Goal: Transaction & Acquisition: Purchase product/service

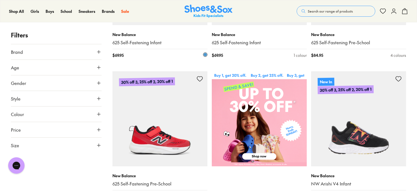
scroll to position [108, 0]
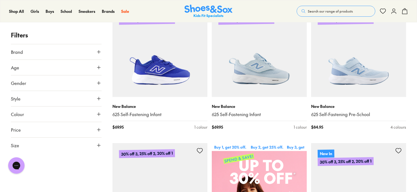
click at [61, 69] on button "Age" at bounding box center [56, 67] width 91 height 15
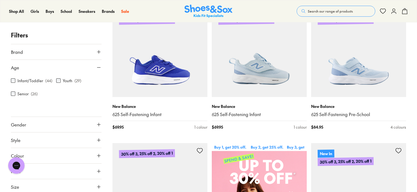
scroll to position [0, 0]
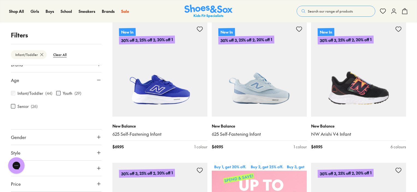
scroll to position [23, 0]
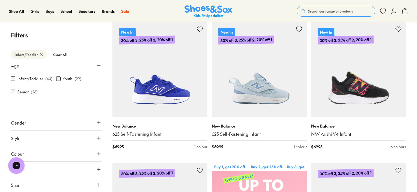
click at [69, 125] on button "Gender" at bounding box center [56, 122] width 91 height 15
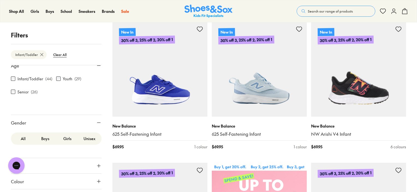
click at [43, 138] on label "Boys" at bounding box center [45, 138] width 22 height 10
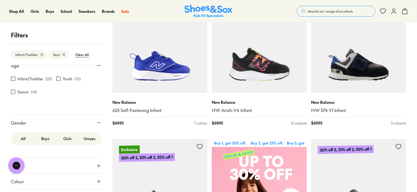
scroll to position [50, 0]
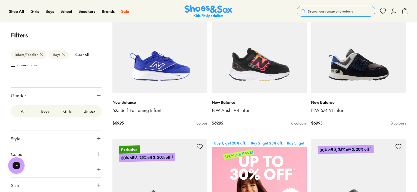
click at [72, 154] on button "Colour" at bounding box center [56, 153] width 91 height 15
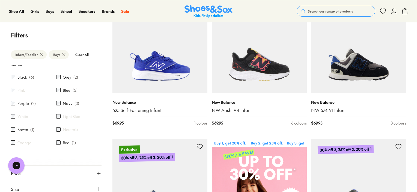
scroll to position [144, 0]
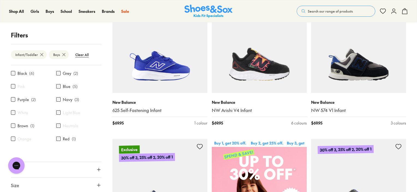
click at [96, 183] on icon at bounding box center [98, 184] width 5 height 5
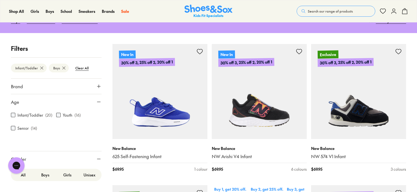
scroll to position [31, 0]
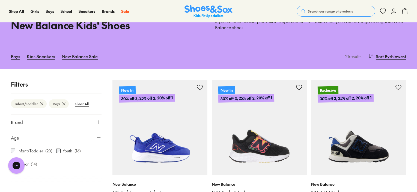
click at [73, 121] on button "Brand" at bounding box center [56, 121] width 91 height 15
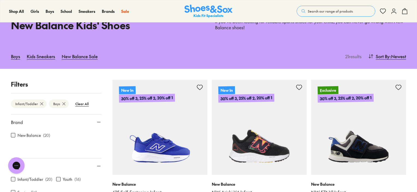
click at [97, 122] on use at bounding box center [98, 122] width 3 height 0
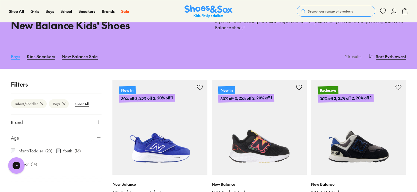
click at [14, 55] on link "Boys" at bounding box center [15, 56] width 9 height 12
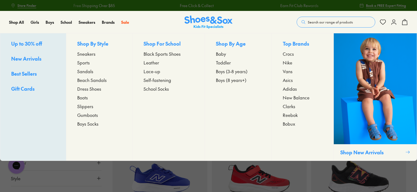
click at [223, 63] on span "Toddler" at bounding box center [223, 62] width 15 height 7
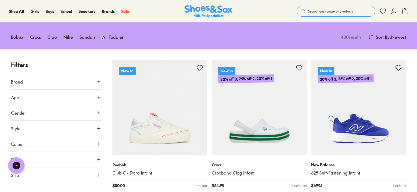
click at [98, 96] on icon at bounding box center [98, 96] width 5 height 5
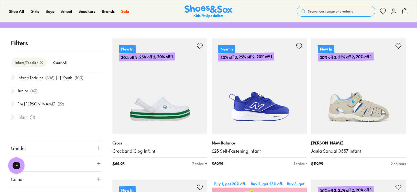
scroll to position [36, 0]
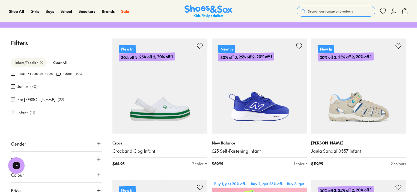
click at [73, 136] on button "Gender" at bounding box center [56, 143] width 91 height 15
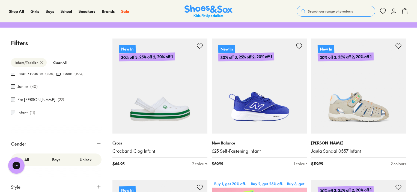
click at [53, 154] on label "Boys" at bounding box center [55, 159] width 29 height 10
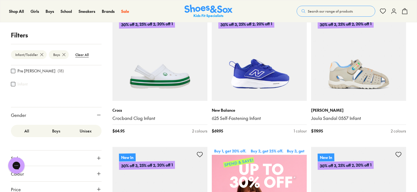
scroll to position [63, 0]
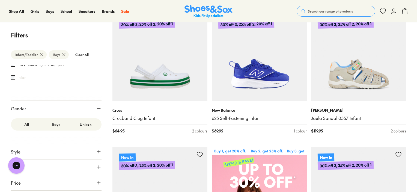
click at [96, 164] on icon at bounding box center [98, 166] width 5 height 5
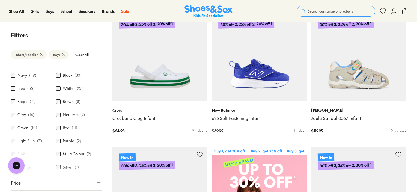
scroll to position [141, 0]
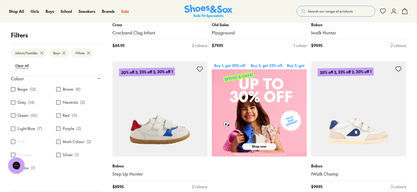
scroll to position [179, 0]
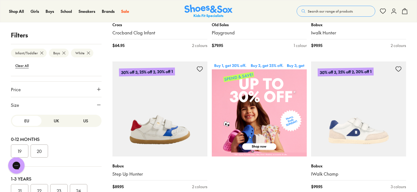
scroll to position [284, 0]
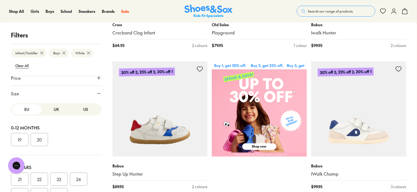
click at [82, 104] on button "US" at bounding box center [85, 109] width 29 height 10
click at [51, 104] on button "UK" at bounding box center [55, 109] width 29 height 10
click at [82, 104] on button "US" at bounding box center [85, 109] width 29 height 10
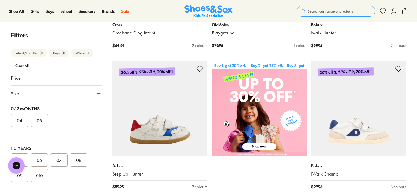
scroll to position [55, 0]
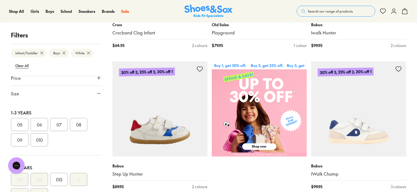
click at [39, 118] on button "06" at bounding box center [39, 124] width 17 height 13
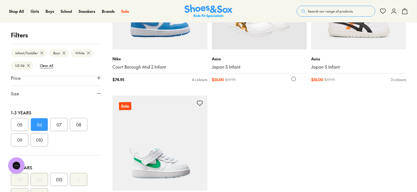
scroll to position [658, 0]
